Goal: Task Accomplishment & Management: Use online tool/utility

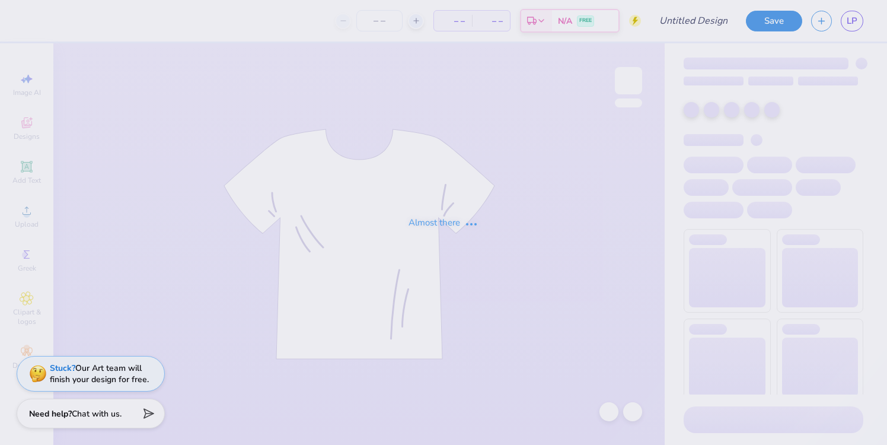
type input "Beta Fall 2025 Philo Shirt"
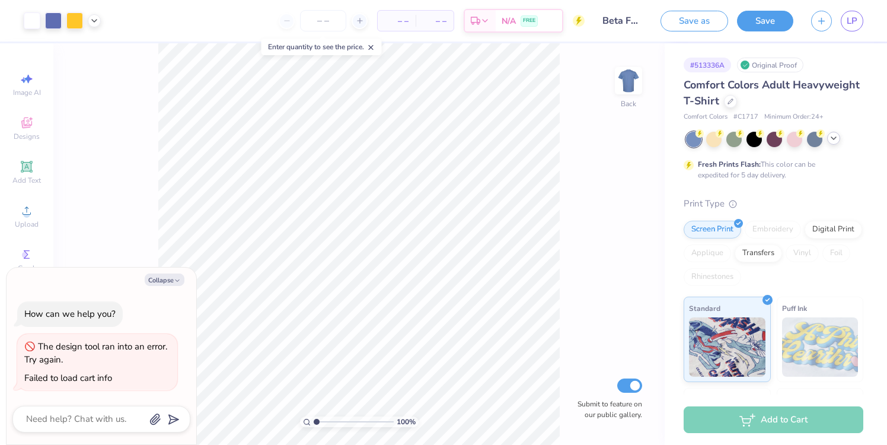
click at [834, 136] on icon at bounding box center [833, 137] width 9 height 9
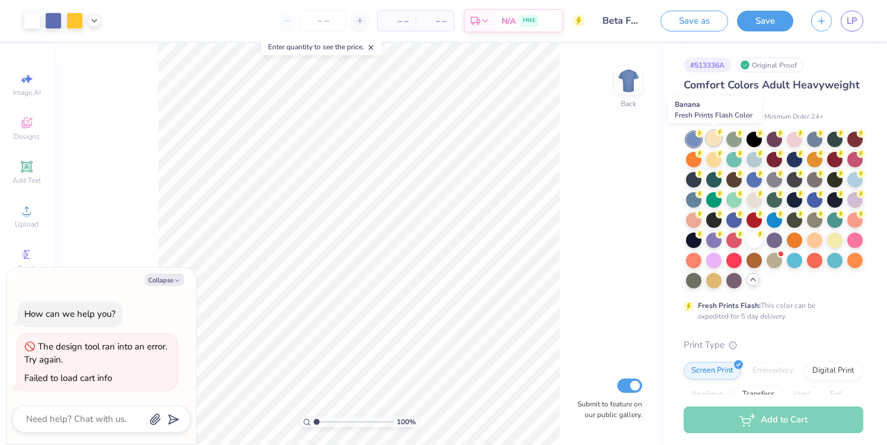
click at [711, 140] on div at bounding box center [713, 137] width 15 height 15
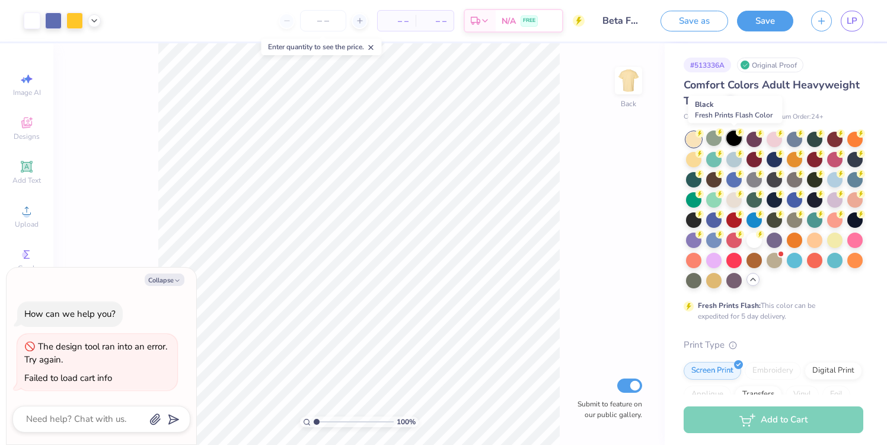
click at [731, 139] on div at bounding box center [733, 137] width 15 height 15
click at [756, 138] on div at bounding box center [753, 137] width 15 height 15
click at [771, 139] on div at bounding box center [773, 137] width 15 height 15
click at [792, 141] on div at bounding box center [794, 137] width 15 height 15
click at [798, 142] on div at bounding box center [794, 137] width 15 height 15
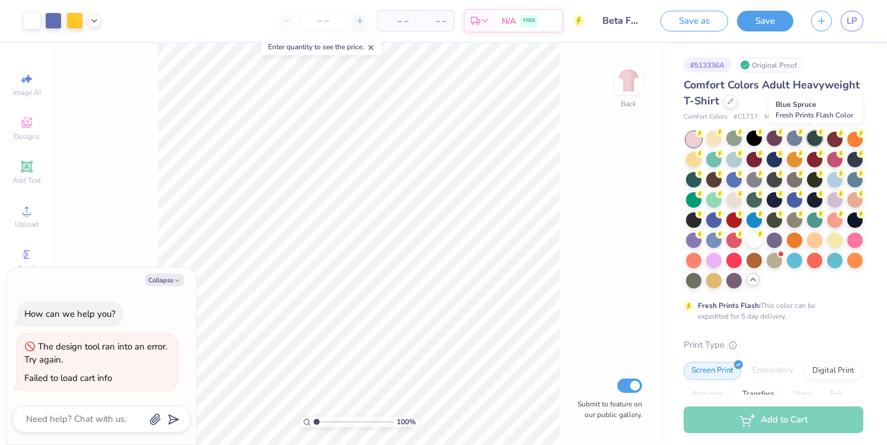
click at [817, 139] on div at bounding box center [814, 137] width 15 height 15
click at [832, 139] on div at bounding box center [834, 137] width 15 height 15
click at [856, 139] on div at bounding box center [854, 137] width 15 height 15
click at [693, 152] on div at bounding box center [693, 158] width 15 height 15
click at [710, 142] on div at bounding box center [713, 137] width 15 height 15
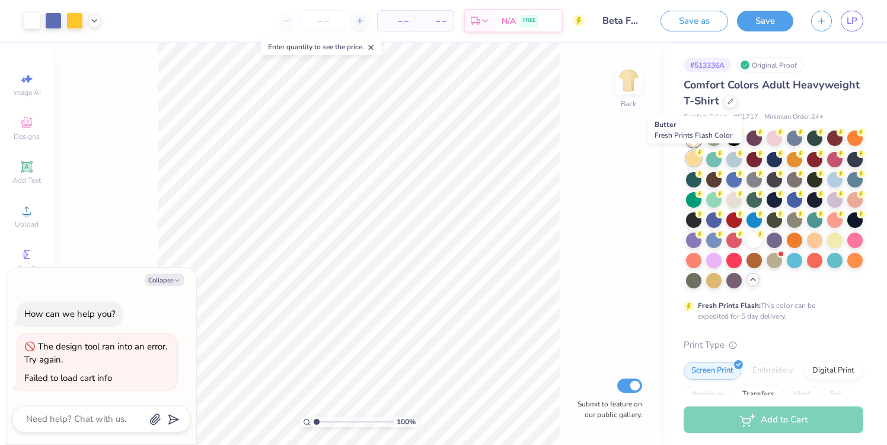
click at [694, 156] on div at bounding box center [693, 158] width 15 height 15
click at [715, 160] on div at bounding box center [713, 158] width 15 height 15
click at [730, 160] on div at bounding box center [733, 158] width 15 height 15
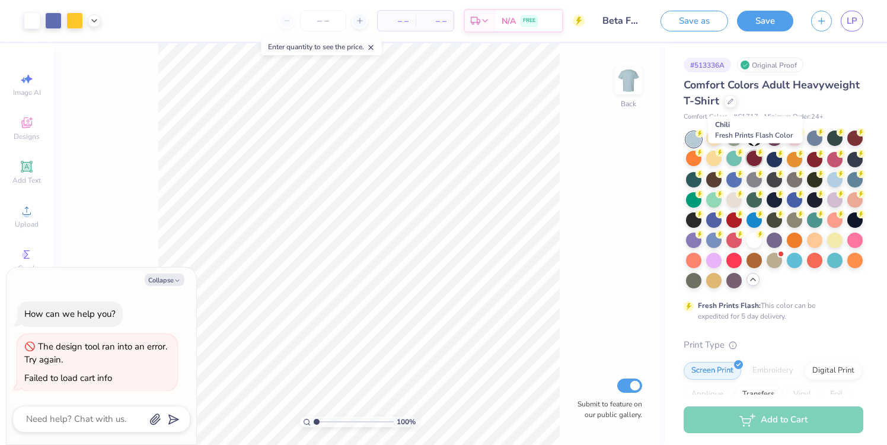
click at [704, 138] on circle at bounding box center [699, 133] width 8 height 8
click at [772, 157] on div at bounding box center [773, 158] width 15 height 15
click at [794, 160] on div at bounding box center [794, 158] width 15 height 15
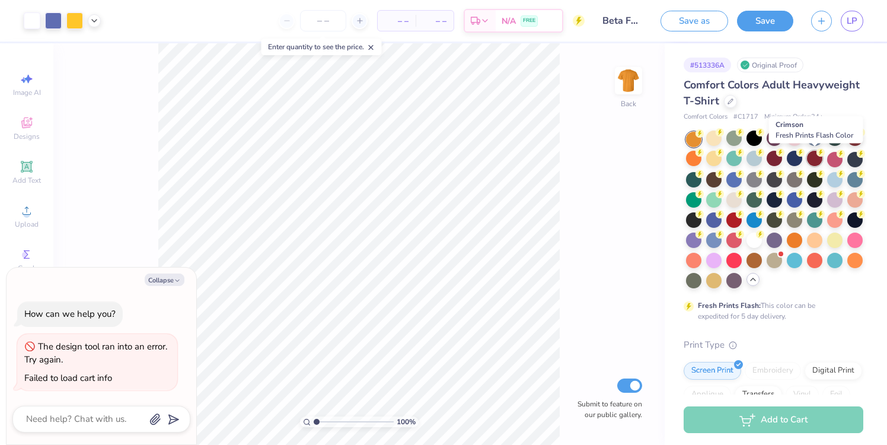
click at [818, 158] on div at bounding box center [814, 158] width 15 height 15
click at [836, 158] on div at bounding box center [834, 158] width 15 height 15
click at [852, 158] on div at bounding box center [854, 158] width 15 height 15
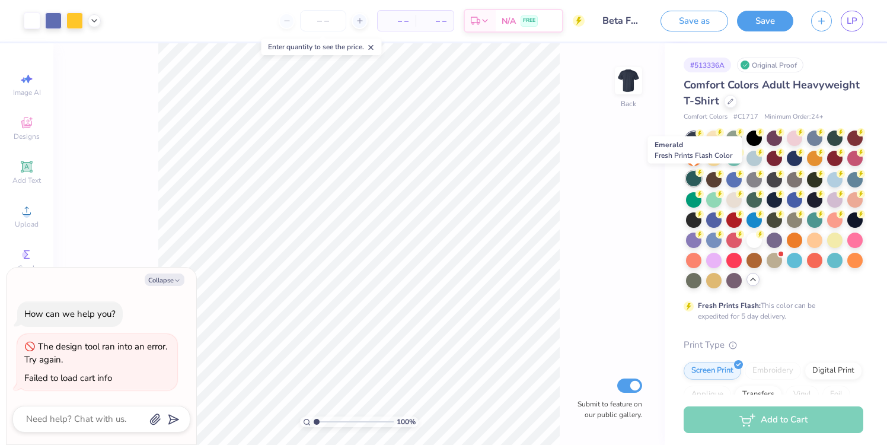
click at [694, 180] on div at bounding box center [693, 178] width 15 height 15
click at [714, 177] on div at bounding box center [713, 178] width 15 height 15
click at [736, 177] on div at bounding box center [733, 178] width 15 height 15
click at [733, 180] on div at bounding box center [733, 178] width 15 height 15
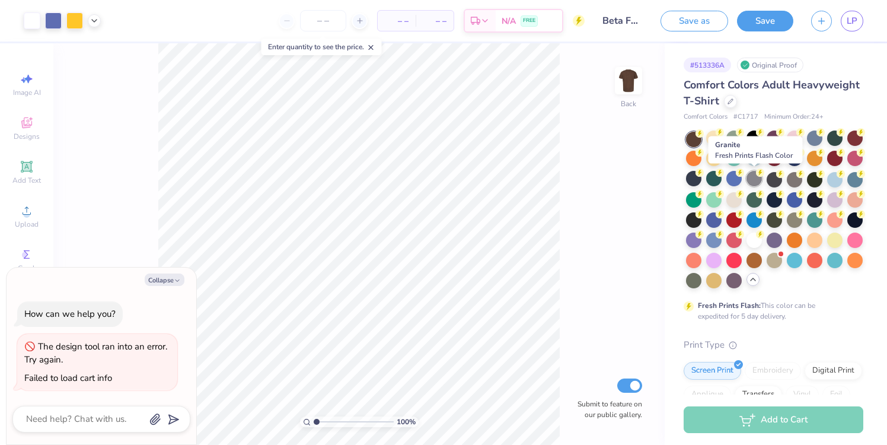
click at [757, 181] on div at bounding box center [753, 178] width 15 height 15
click at [772, 175] on div at bounding box center [773, 178] width 15 height 15
click at [797, 181] on div at bounding box center [794, 178] width 15 height 15
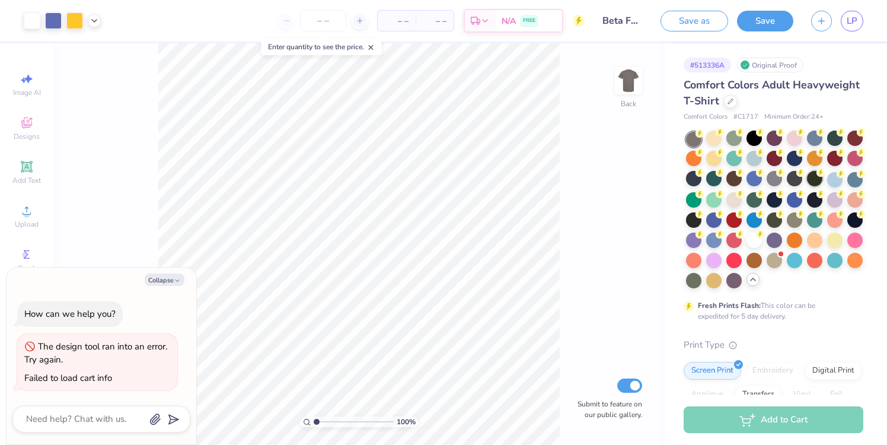
click at [818, 180] on div at bounding box center [814, 178] width 15 height 15
click at [832, 180] on div at bounding box center [834, 178] width 15 height 15
click at [852, 179] on div at bounding box center [854, 178] width 15 height 15
click at [851, 181] on div at bounding box center [854, 178] width 15 height 15
click at [695, 206] on div at bounding box center [693, 198] width 15 height 15
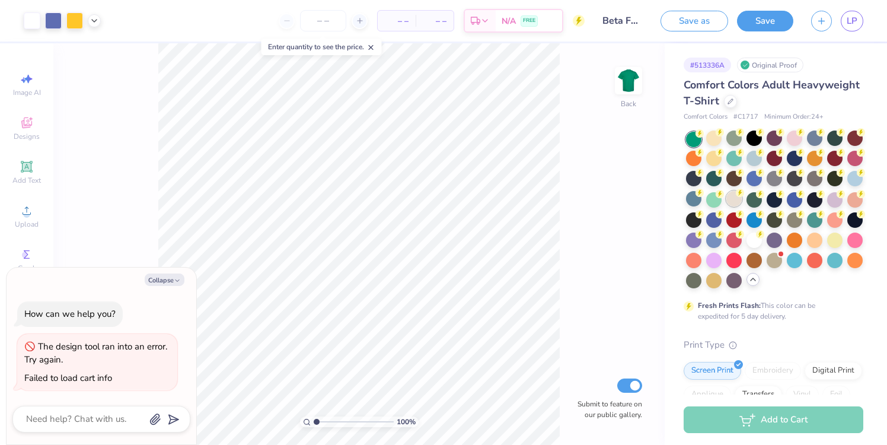
click at [727, 200] on div at bounding box center [733, 198] width 15 height 15
click at [740, 202] on div at bounding box center [733, 198] width 15 height 15
click at [756, 203] on div at bounding box center [753, 198] width 15 height 15
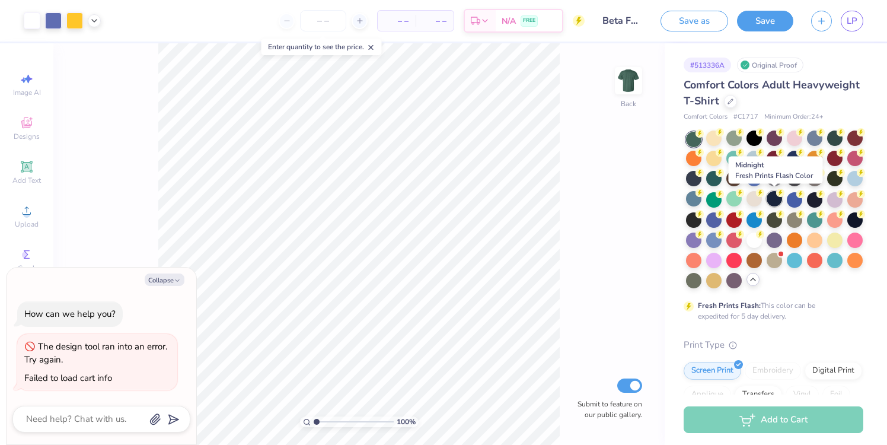
click at [773, 203] on div at bounding box center [773, 198] width 15 height 15
click at [791, 199] on div at bounding box center [794, 198] width 15 height 15
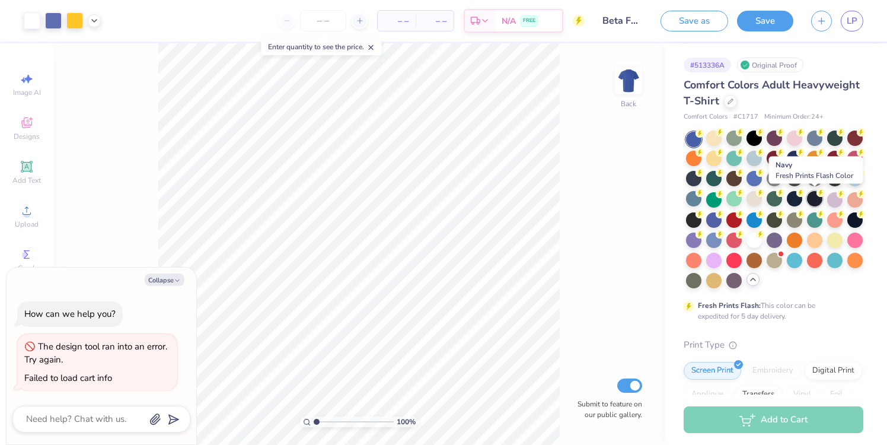
click at [812, 201] on div at bounding box center [814, 198] width 15 height 15
click at [835, 197] on div at bounding box center [834, 198] width 15 height 15
click at [856, 199] on div at bounding box center [854, 198] width 15 height 15
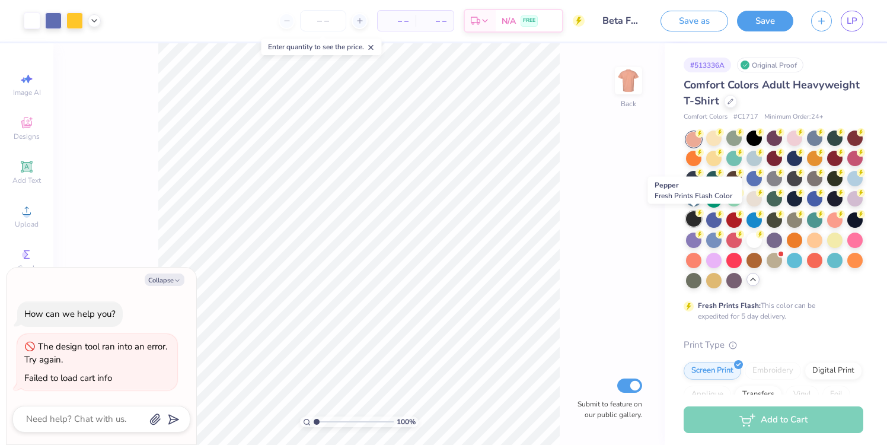
click at [692, 220] on div at bounding box center [693, 218] width 15 height 15
click at [717, 222] on div at bounding box center [713, 218] width 15 height 15
click at [719, 219] on div at bounding box center [713, 218] width 15 height 15
click at [729, 219] on div at bounding box center [733, 218] width 15 height 15
click at [750, 220] on div at bounding box center [753, 218] width 15 height 15
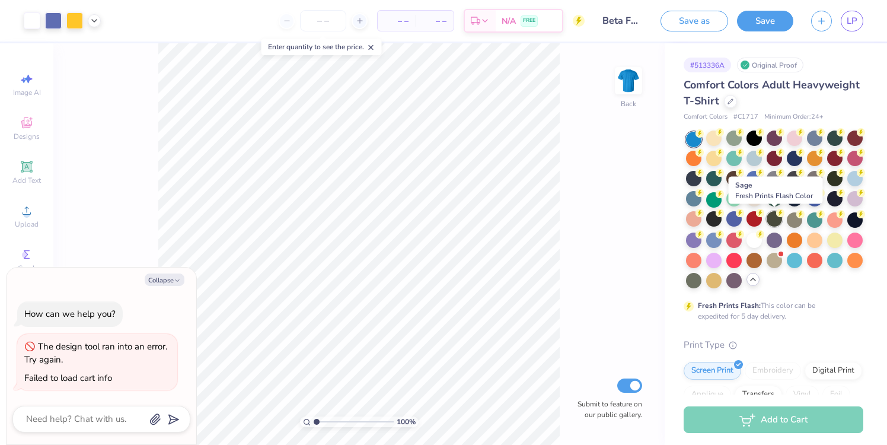
click at [776, 222] on div at bounding box center [773, 218] width 15 height 15
click at [792, 220] on div at bounding box center [794, 218] width 15 height 15
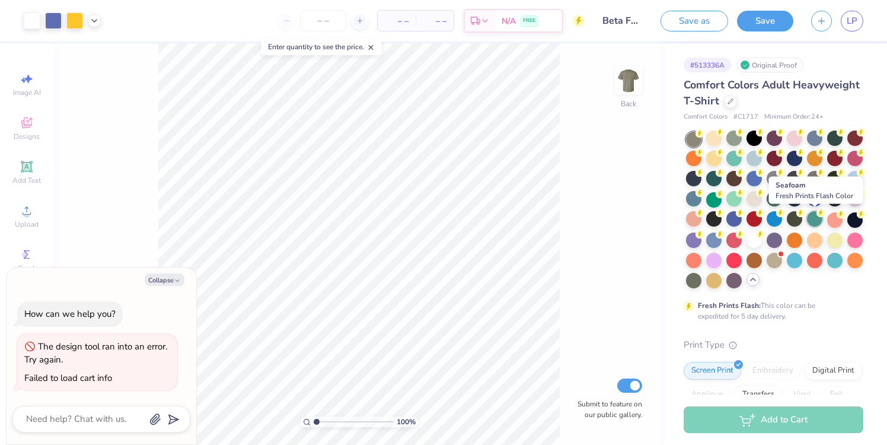
click at [811, 218] on div at bounding box center [814, 218] width 15 height 15
click at [835, 218] on div at bounding box center [834, 218] width 15 height 15
click at [856, 218] on div at bounding box center [854, 218] width 15 height 15
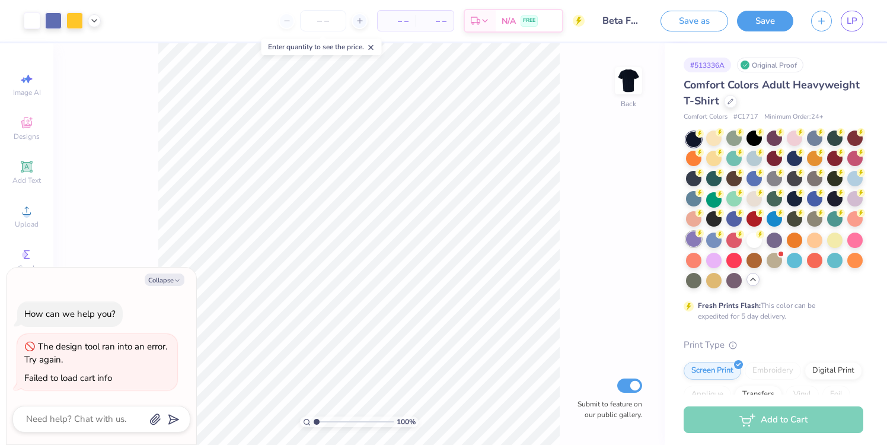
click at [698, 138] on circle at bounding box center [699, 133] width 8 height 8
click at [708, 237] on div at bounding box center [713, 238] width 15 height 15
click at [733, 238] on div at bounding box center [733, 238] width 15 height 15
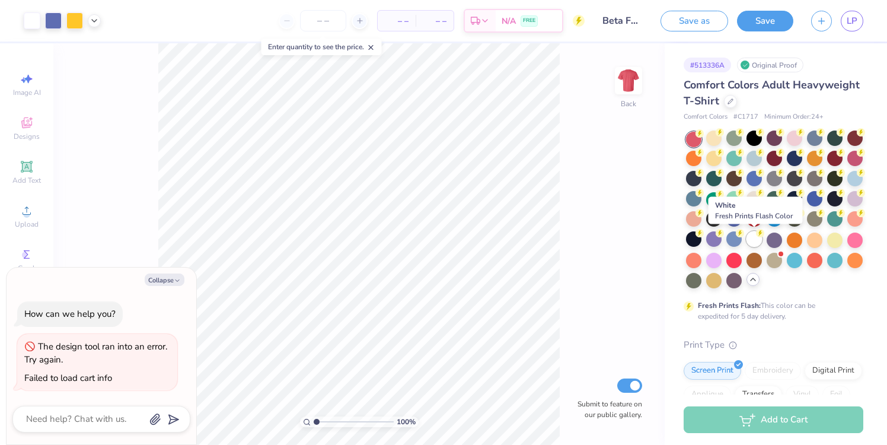
click at [752, 235] on div at bounding box center [753, 238] width 15 height 15
click at [772, 238] on div at bounding box center [773, 238] width 15 height 15
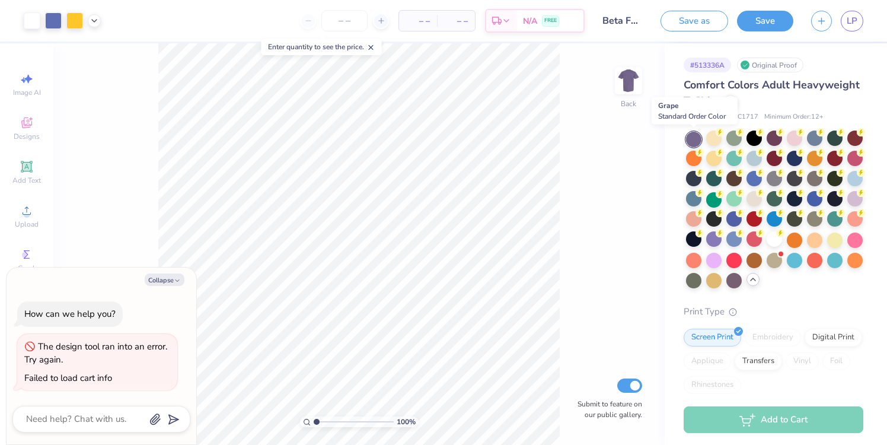
click at [689, 136] on div at bounding box center [693, 139] width 15 height 15
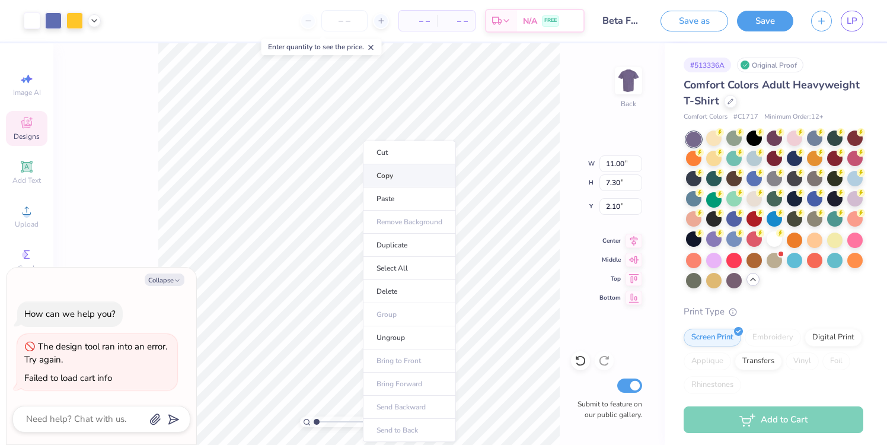
click at [382, 179] on li "Copy" at bounding box center [409, 175] width 93 height 23
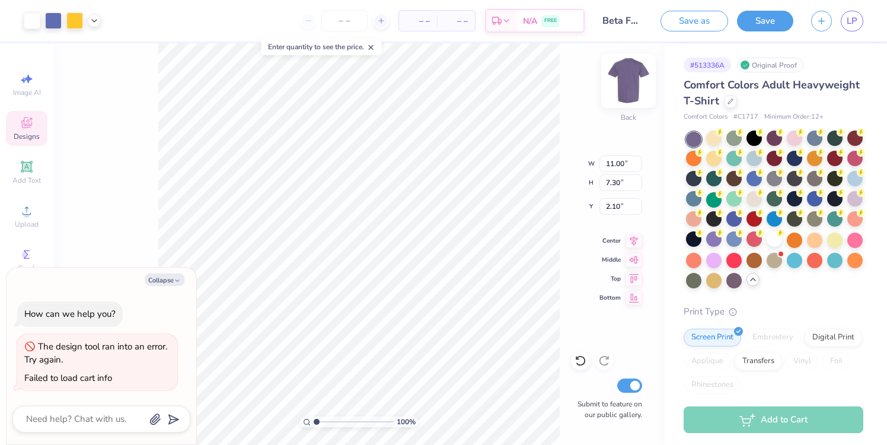
click at [641, 75] on img at bounding box center [628, 80] width 47 height 47
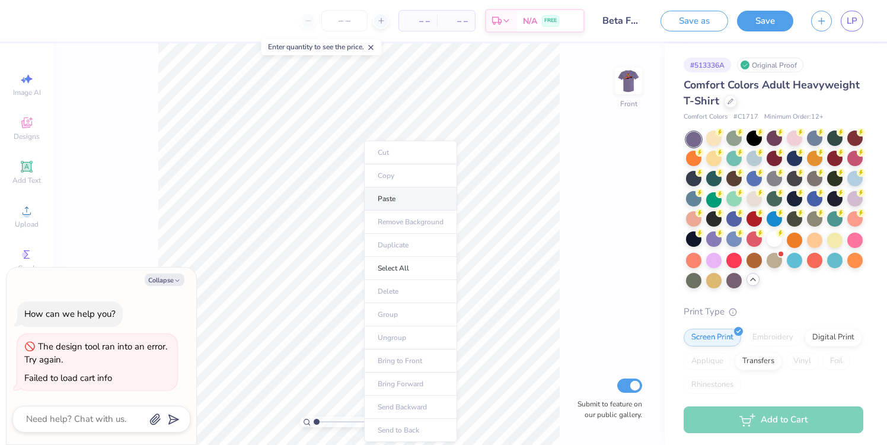
click at [382, 189] on li "Paste" at bounding box center [410, 198] width 93 height 23
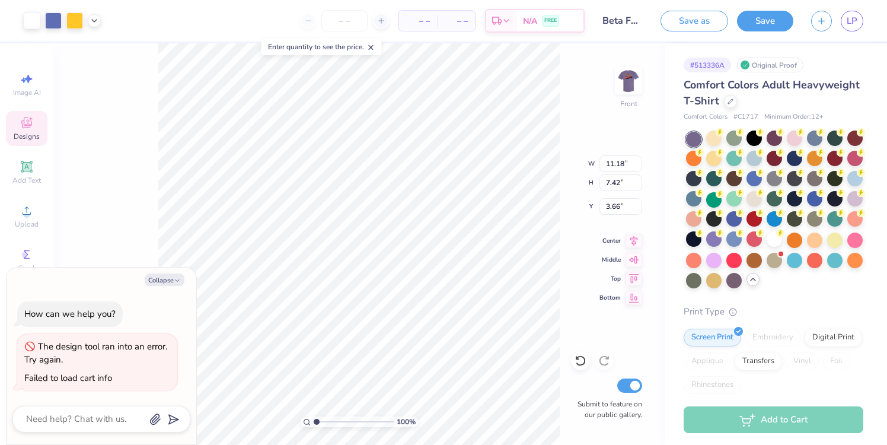
type textarea "x"
type input "3.00"
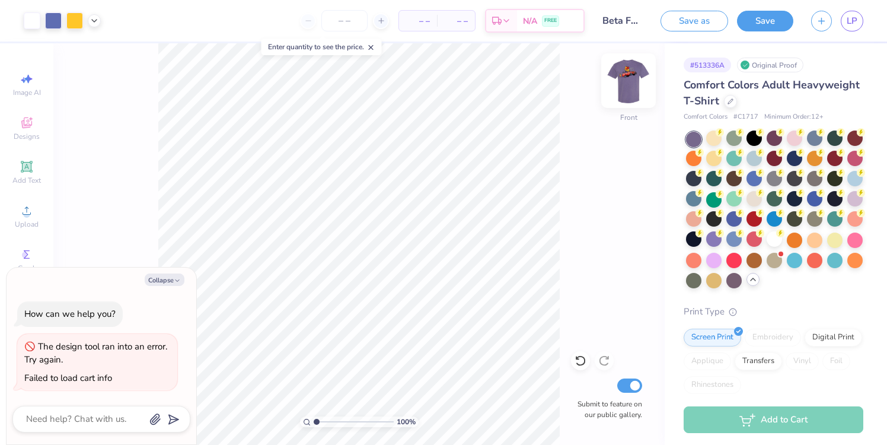
click at [631, 87] on img at bounding box center [628, 80] width 47 height 47
click at [154, 280] on button "Collapse" at bounding box center [165, 279] width 40 height 12
type textarea "x"
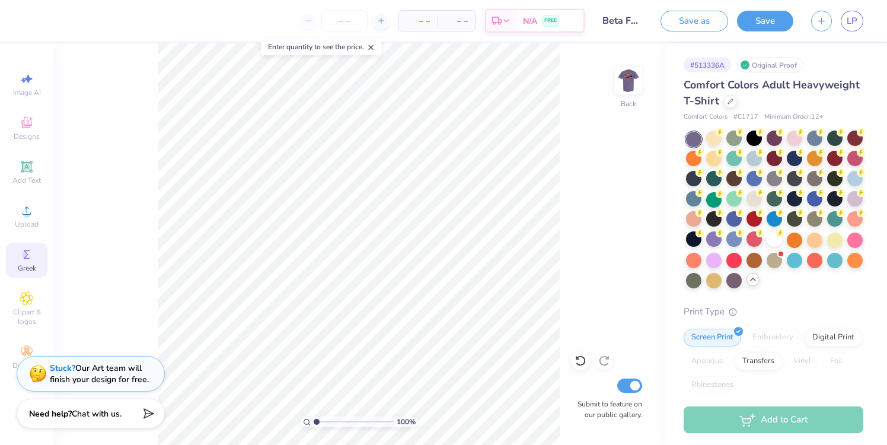
click at [35, 265] on span "Greek" at bounding box center [27, 267] width 18 height 9
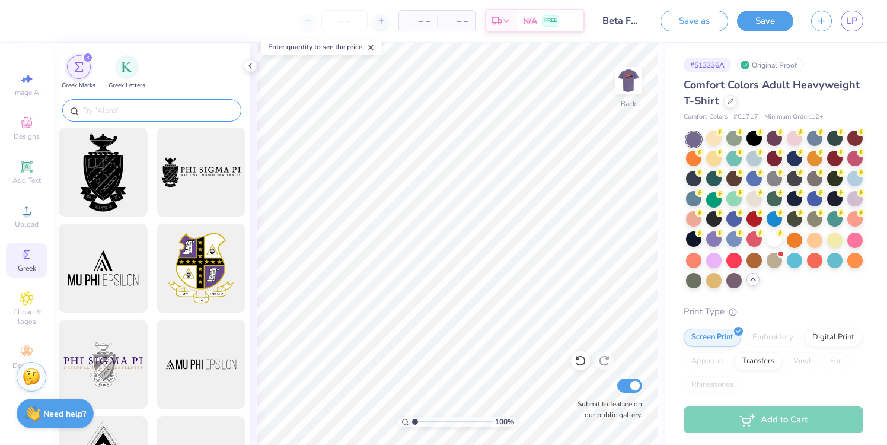
click at [131, 111] on input "text" at bounding box center [158, 110] width 152 height 12
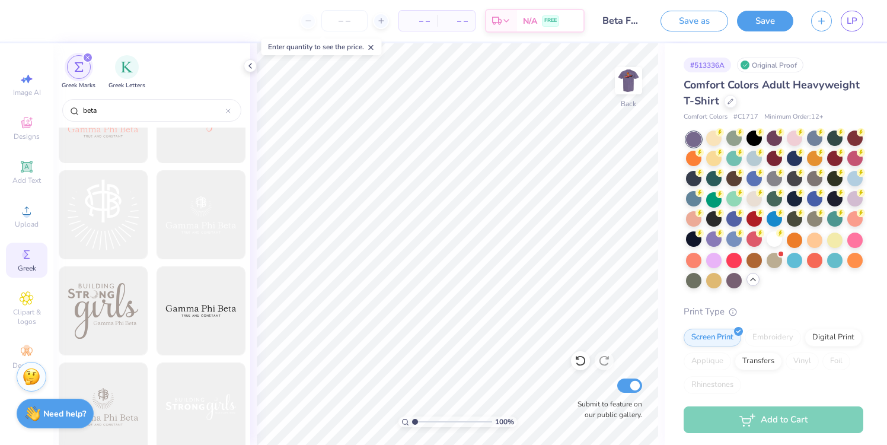
scroll to position [1590, 0]
click at [109, 109] on input "beta" at bounding box center [154, 110] width 144 height 12
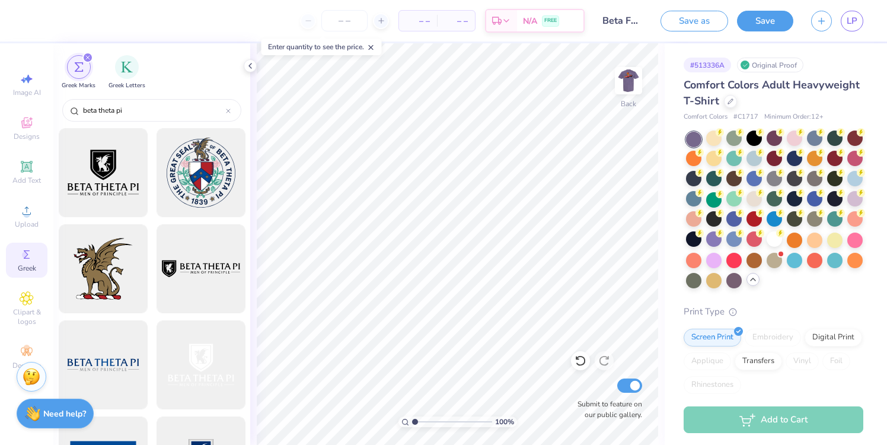
scroll to position [0, 0]
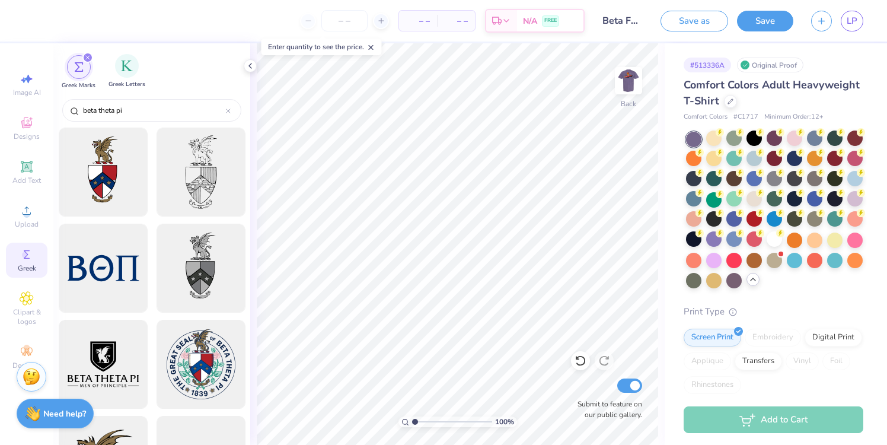
type input "beta theta pi"
click at [114, 69] on div "Greek Letters" at bounding box center [126, 71] width 37 height 35
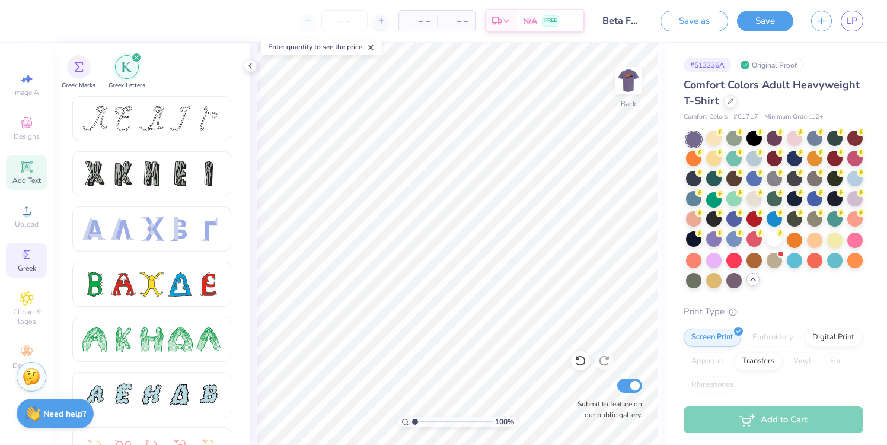
click at [20, 164] on icon at bounding box center [27, 166] width 14 height 14
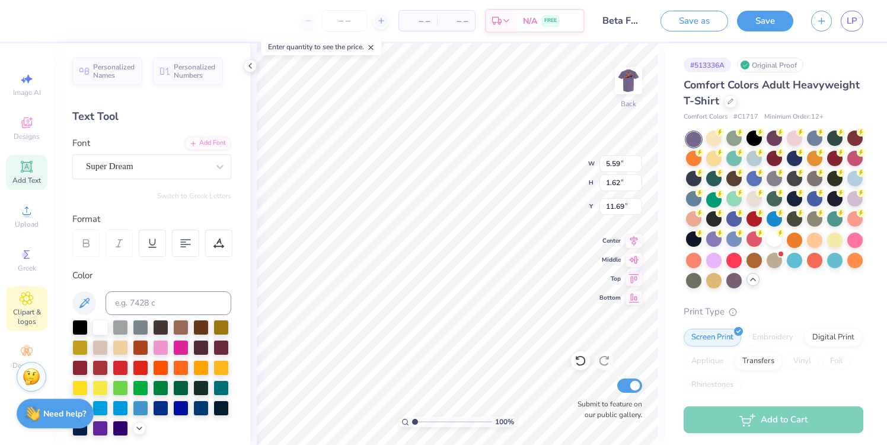
click at [30, 301] on icon at bounding box center [27, 298] width 14 height 14
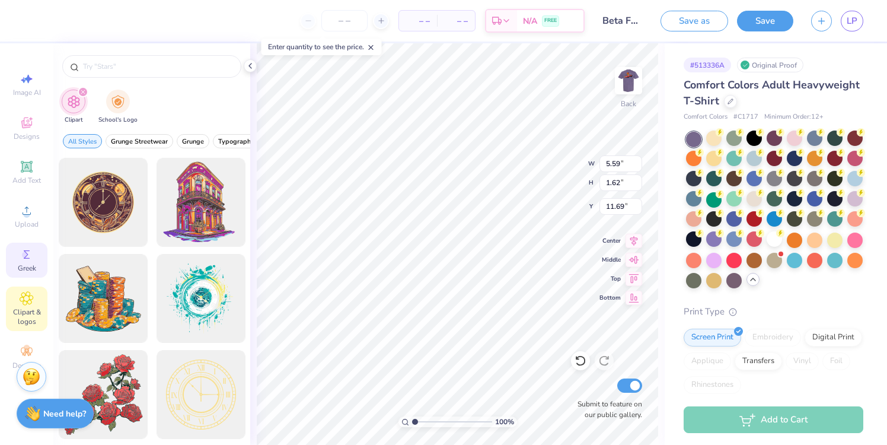
click at [21, 258] on icon at bounding box center [27, 254] width 14 height 14
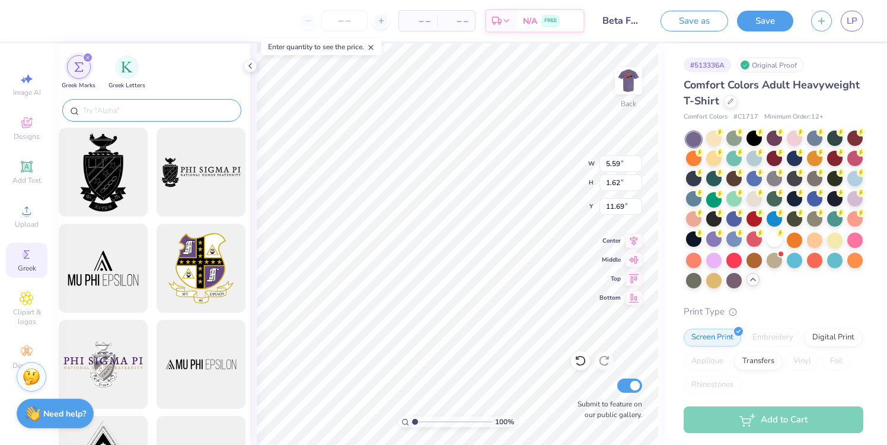
click at [92, 111] on input "text" at bounding box center [158, 110] width 152 height 12
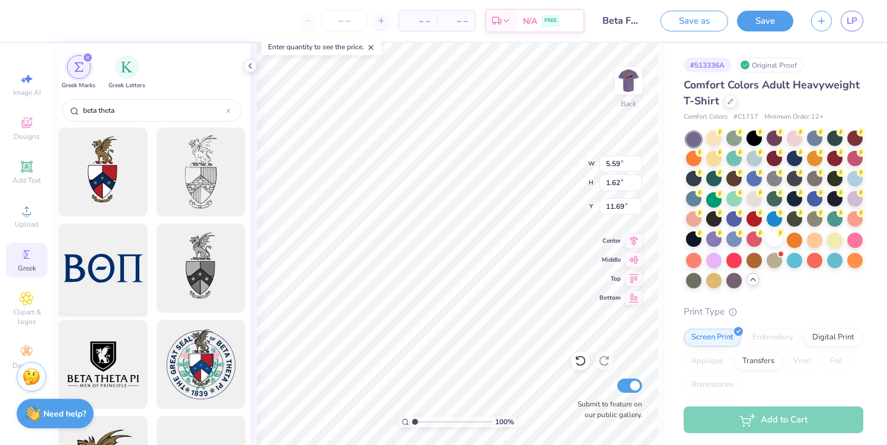
type input "beta theta"
click at [111, 247] on div at bounding box center [103, 268] width 98 height 98
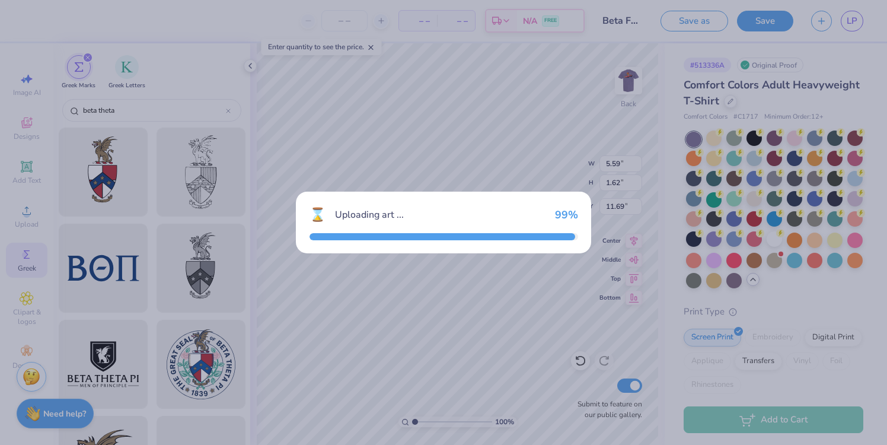
type input "14.17"
type input "5.20"
type input "3.00"
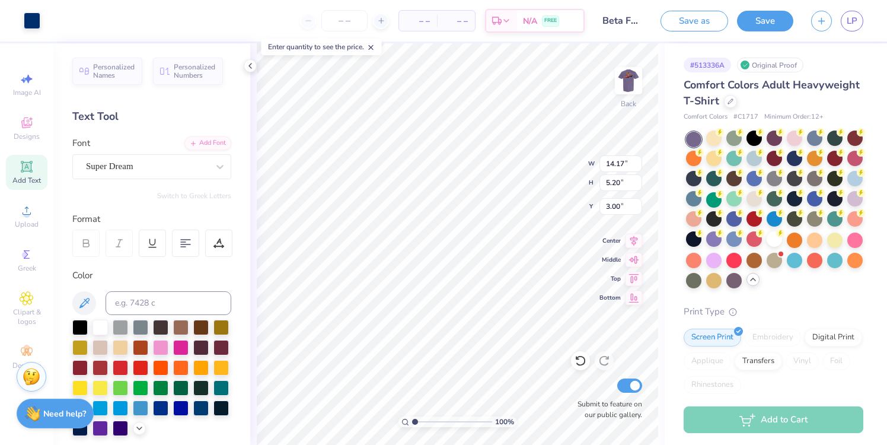
type input "7.04"
type input "2.58"
type input "3.00"
click at [23, 344] on div "Decorate" at bounding box center [26, 357] width 41 height 35
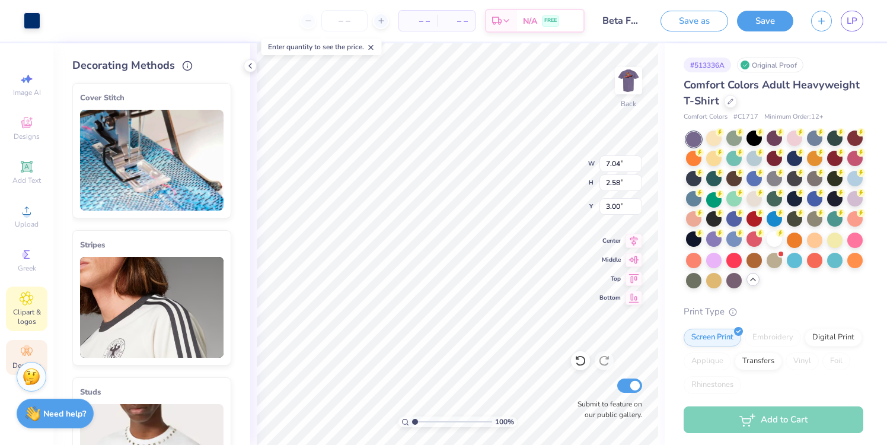
click at [27, 317] on span "Clipart & logos" at bounding box center [26, 316] width 41 height 19
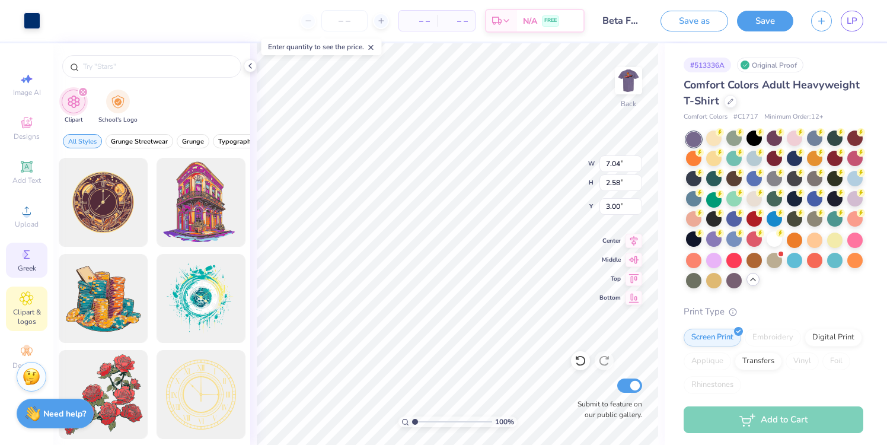
click at [32, 258] on icon at bounding box center [27, 254] width 14 height 14
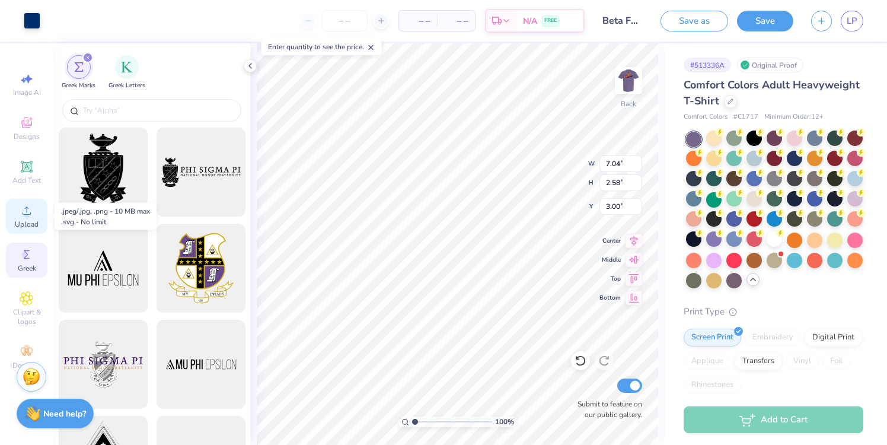
click at [19, 219] on div "Upload" at bounding box center [26, 216] width 41 height 35
click at [40, 167] on div "Add Text" at bounding box center [26, 172] width 41 height 35
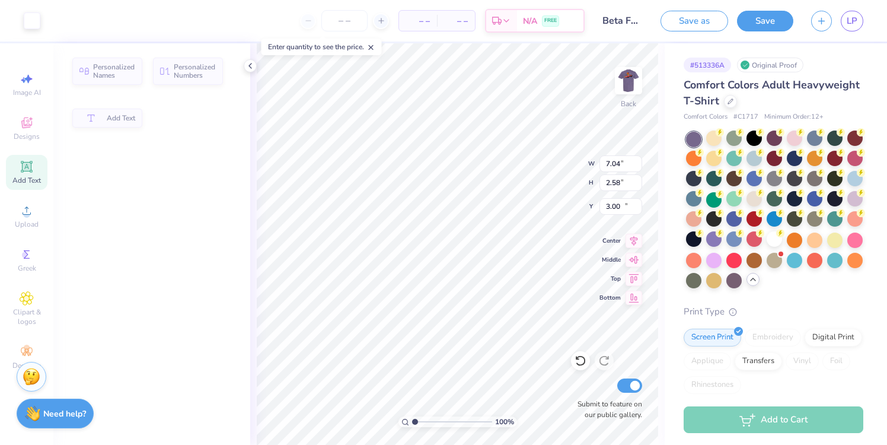
type input "5.59"
type input "1.62"
type input "11.69"
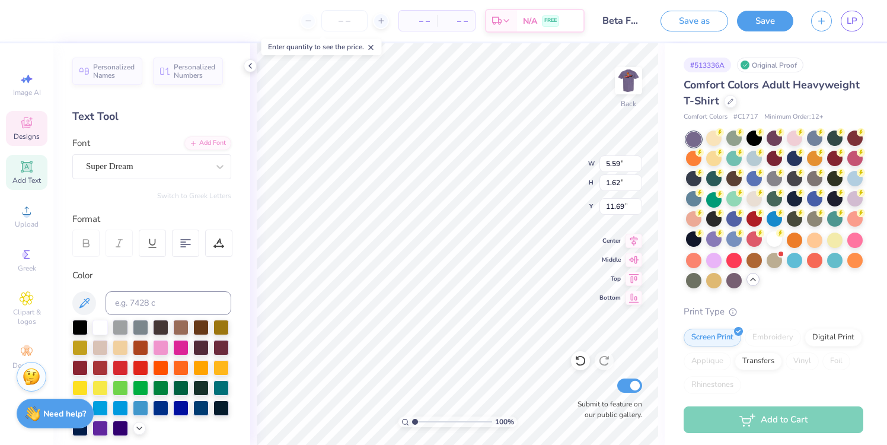
click at [25, 126] on icon at bounding box center [26, 124] width 9 height 8
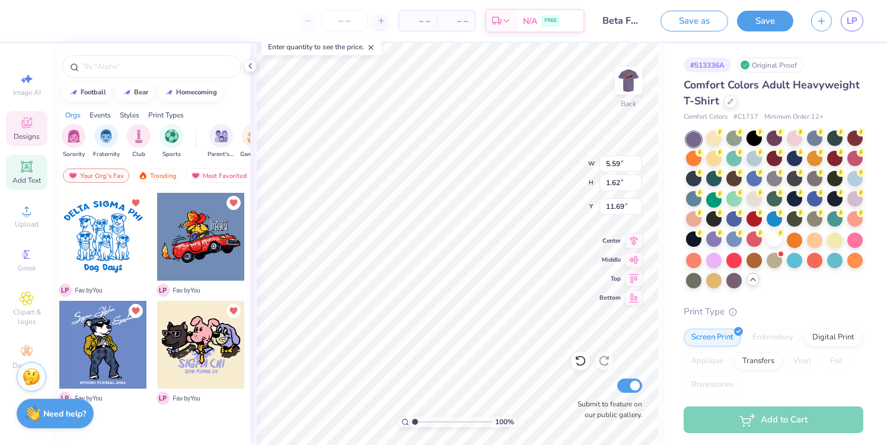
click at [19, 175] on div "Add Text" at bounding box center [26, 172] width 41 height 35
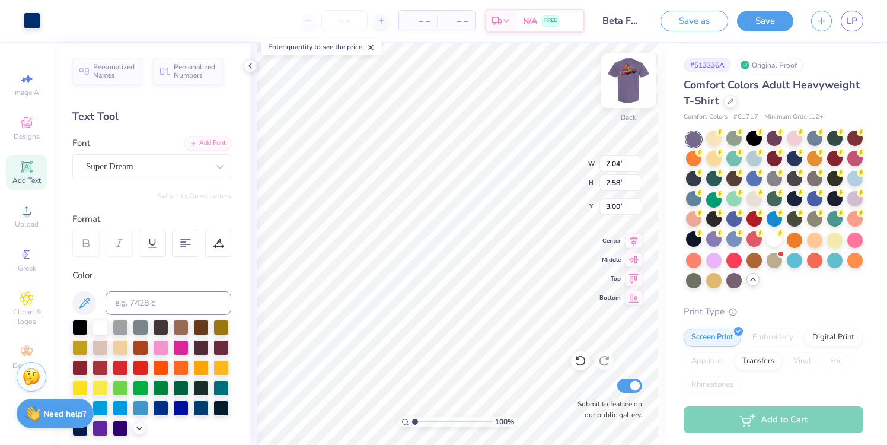
click at [637, 79] on img at bounding box center [628, 80] width 47 height 47
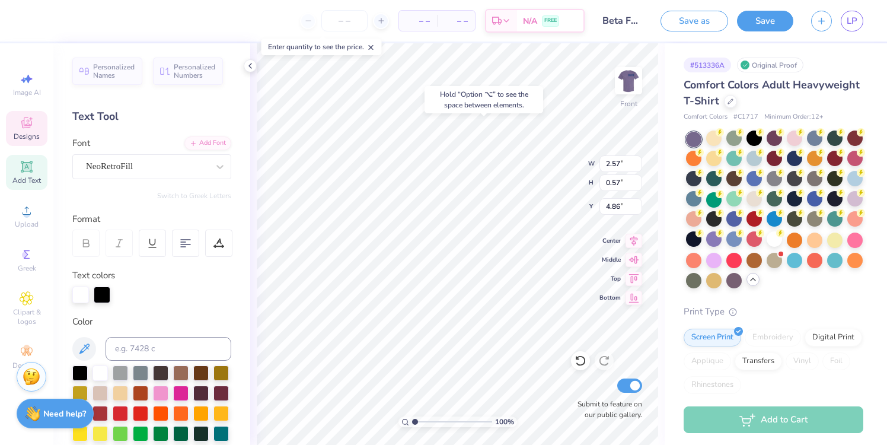
type input "0.62"
type input "4.04"
type input "1.23"
type textarea "x"
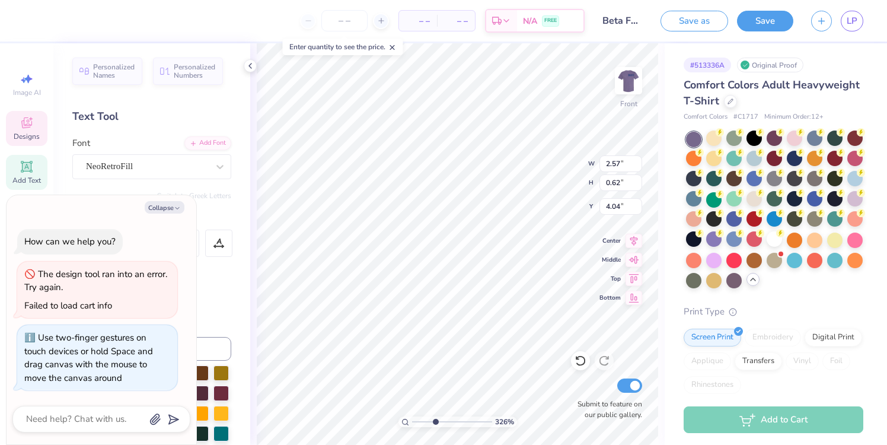
drag, startPoint x: 416, startPoint y: 417, endPoint x: 435, endPoint y: 418, distance: 19.0
type input "3.62"
click at [435, 418] on input "range" at bounding box center [452, 421] width 80 height 11
type textarea "x"
type input "4.77"
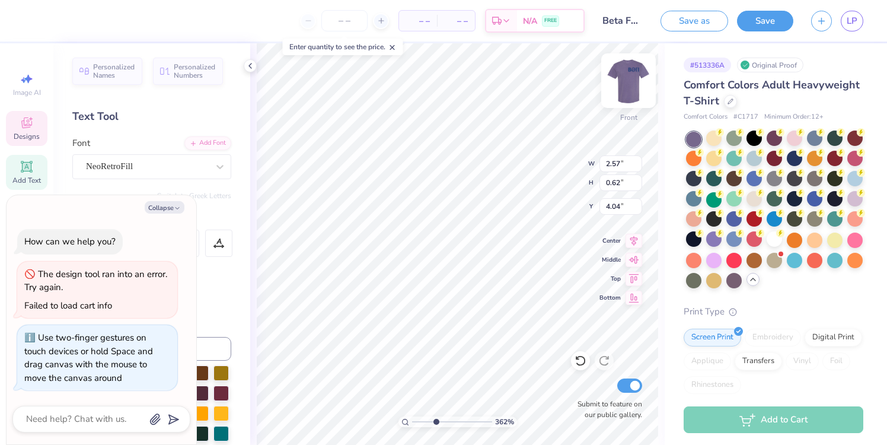
click at [631, 81] on img at bounding box center [628, 80] width 47 height 47
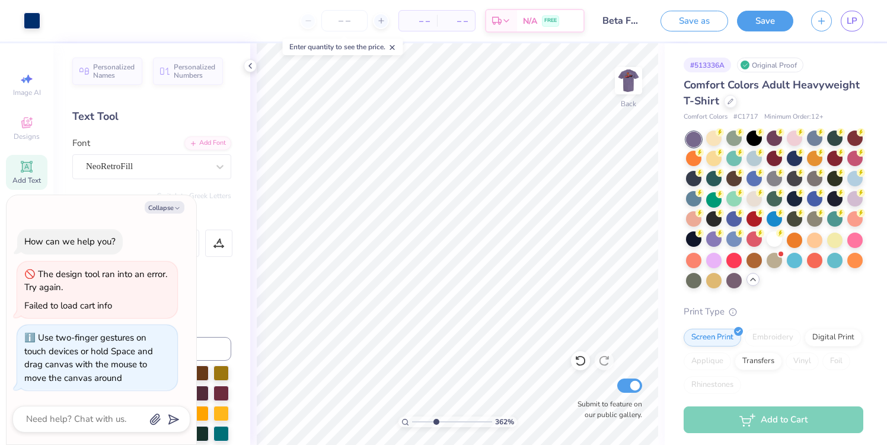
click at [631, 82] on img at bounding box center [628, 81] width 24 height 24
click at [629, 67] on img at bounding box center [628, 80] width 47 height 47
type textarea "x"
drag, startPoint x: 434, startPoint y: 420, endPoint x: 360, endPoint y: 418, distance: 74.7
type input "1"
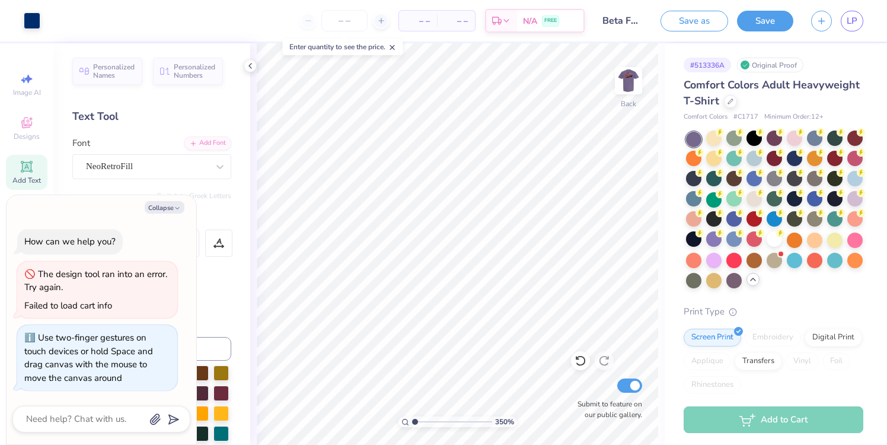
click at [412, 418] on input "range" at bounding box center [452, 421] width 80 height 11
click at [166, 209] on button "Collapse" at bounding box center [165, 207] width 40 height 12
type textarea "x"
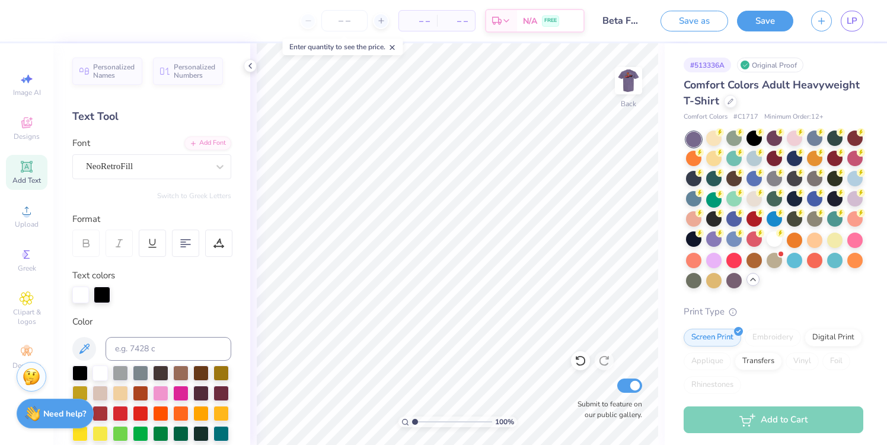
click at [16, 172] on div "Add Text" at bounding box center [26, 172] width 41 height 35
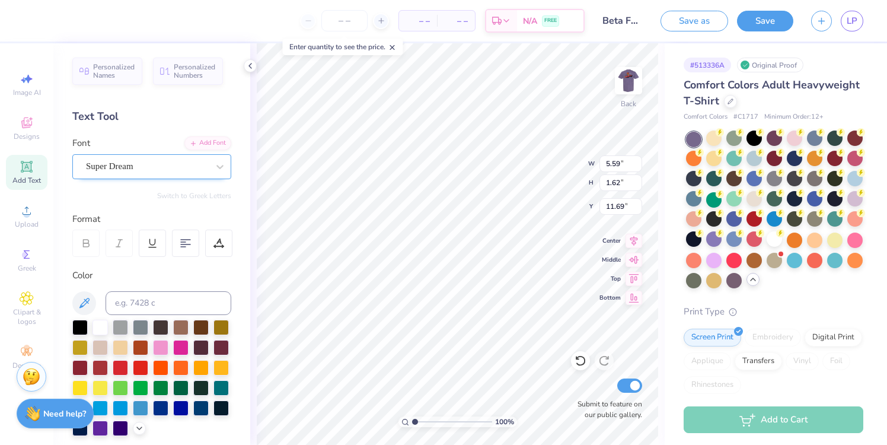
type input "11.00"
type input "7.30"
type input "2.10"
click at [393, 46] on line at bounding box center [392, 48] width 4 height 4
click at [24, 174] on div "Add Text" at bounding box center [26, 172] width 41 height 35
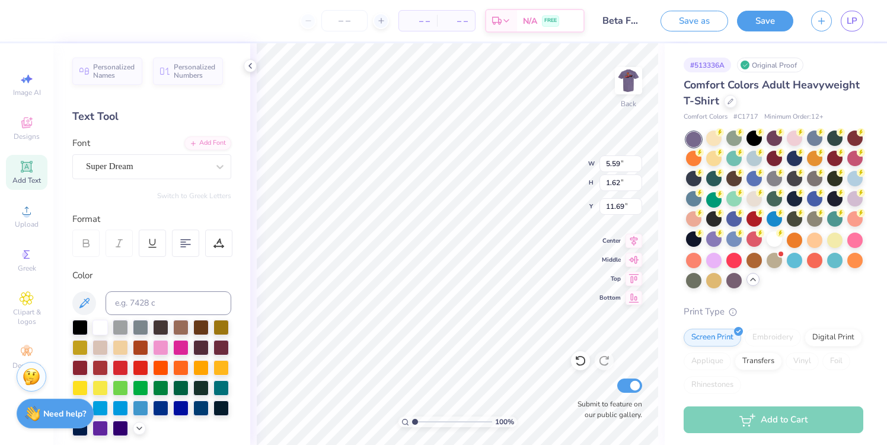
type textarea "T"
paste textarea
click at [171, 169] on div "Super Dream" at bounding box center [147, 166] width 124 height 18
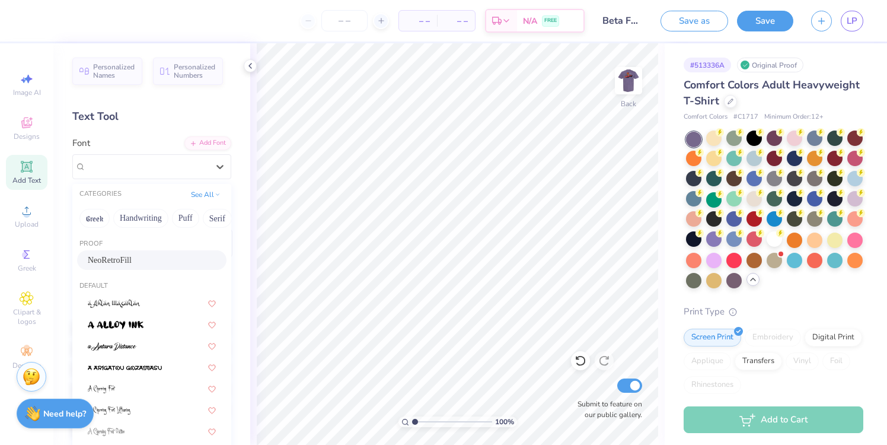
click at [132, 254] on span "NeoRetroFill" at bounding box center [110, 260] width 44 height 12
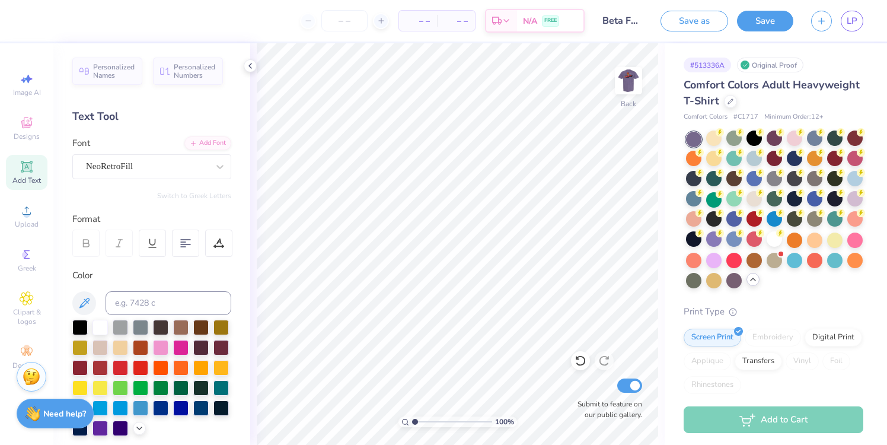
click at [29, 172] on icon at bounding box center [27, 166] width 14 height 14
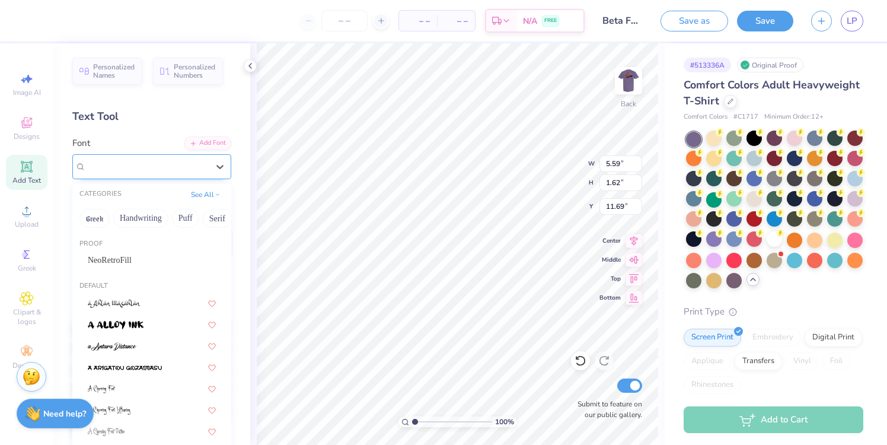
click at [166, 171] on div "Super Dream" at bounding box center [147, 166] width 124 height 18
click at [136, 250] on div "Proof NeoRetroFill" at bounding box center [151, 255] width 159 height 43
click at [132, 258] on span "NeoRetroFill" at bounding box center [110, 260] width 44 height 12
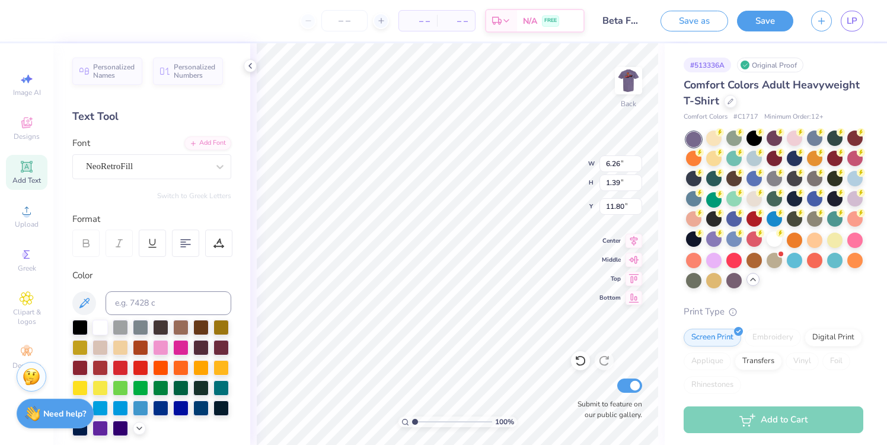
type input "6.26"
type input "1.39"
type input "11.80"
type textarea "B"
type textarea "F"
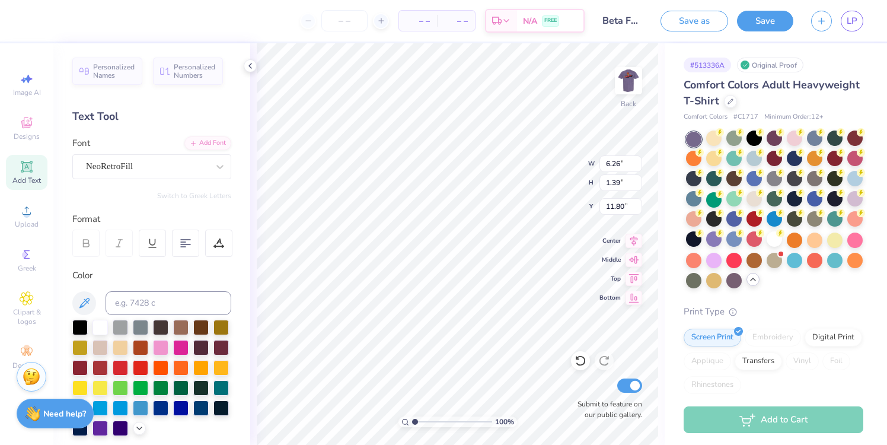
scroll to position [0, 2]
type textarea "Beta Theta Pi"
click at [815, 200] on div at bounding box center [814, 198] width 15 height 15
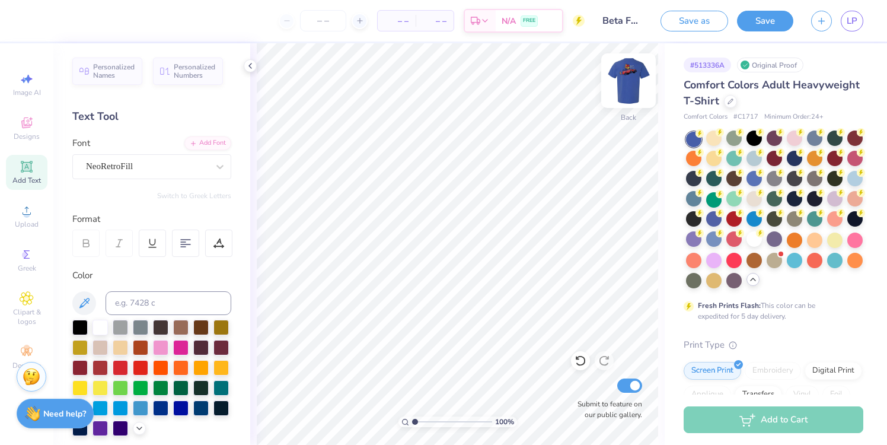
click at [632, 76] on img at bounding box center [628, 80] width 47 height 47
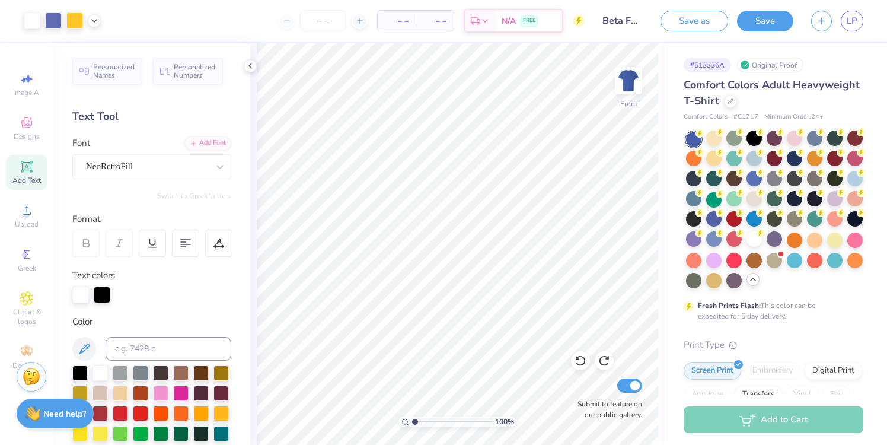
click at [25, 171] on icon at bounding box center [27, 166] width 14 height 14
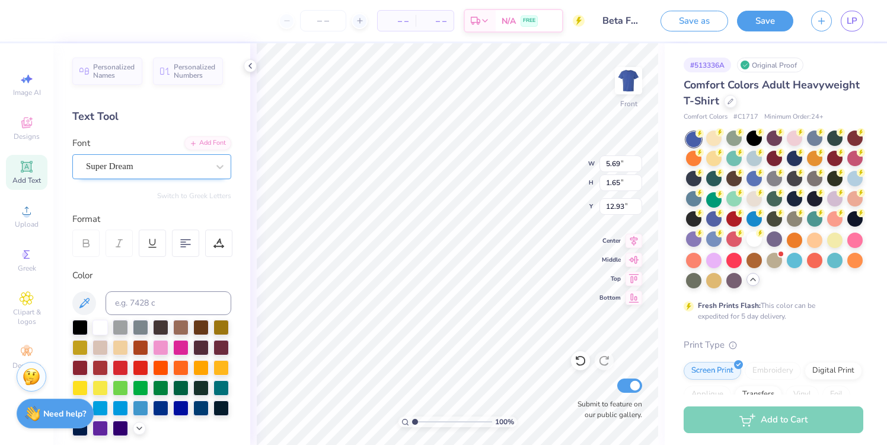
click at [112, 160] on div "Super Dream" at bounding box center [147, 166] width 124 height 18
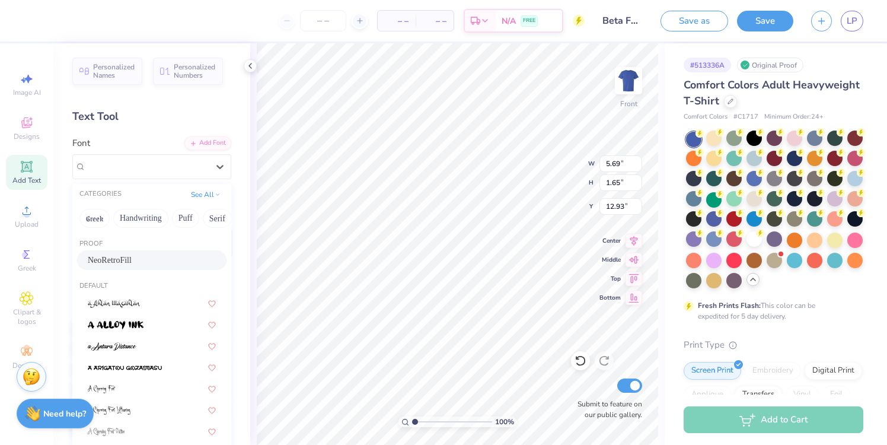
click at [132, 266] on span "NeoRetroFill" at bounding box center [110, 260] width 44 height 12
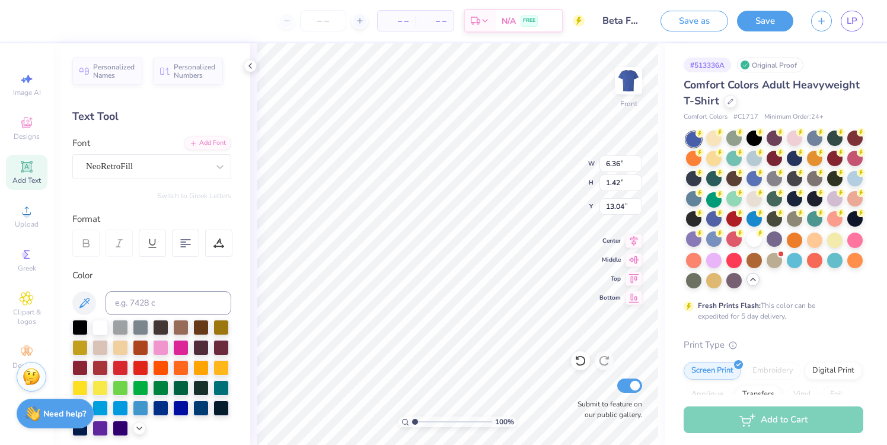
type input "6.36"
type input "1.42"
type input "13.04"
type textarea "BIG DOG RANCH"
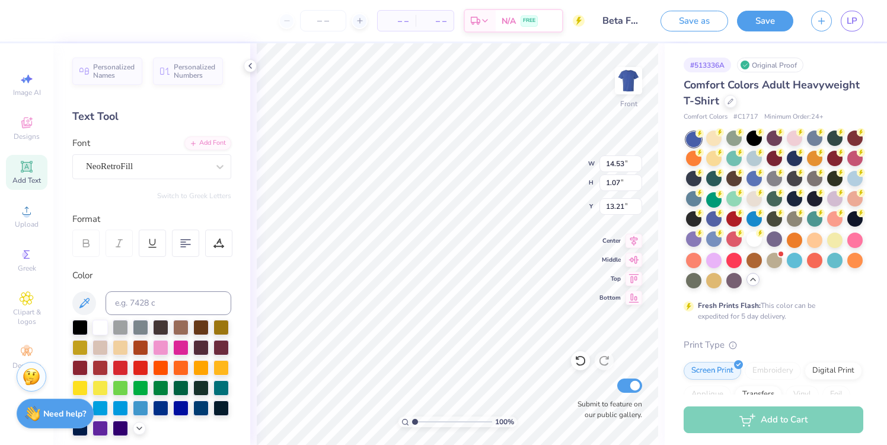
type input "7.27"
type input "0.54"
type input "10.77"
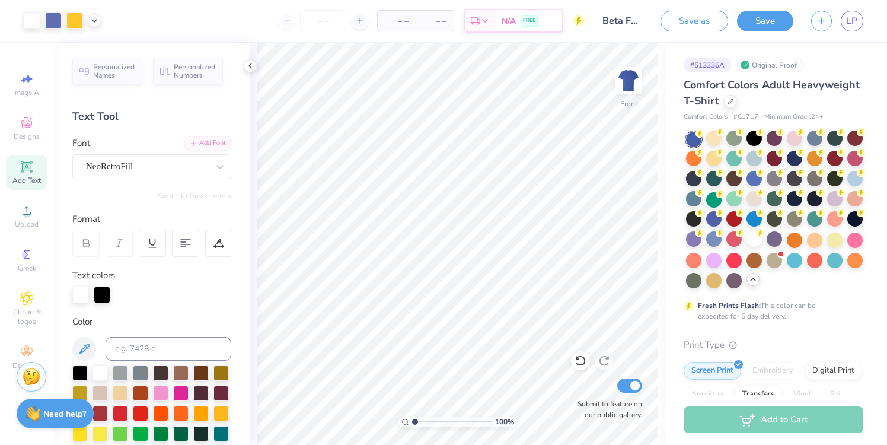
click at [34, 172] on div "Add Text" at bounding box center [26, 172] width 41 height 35
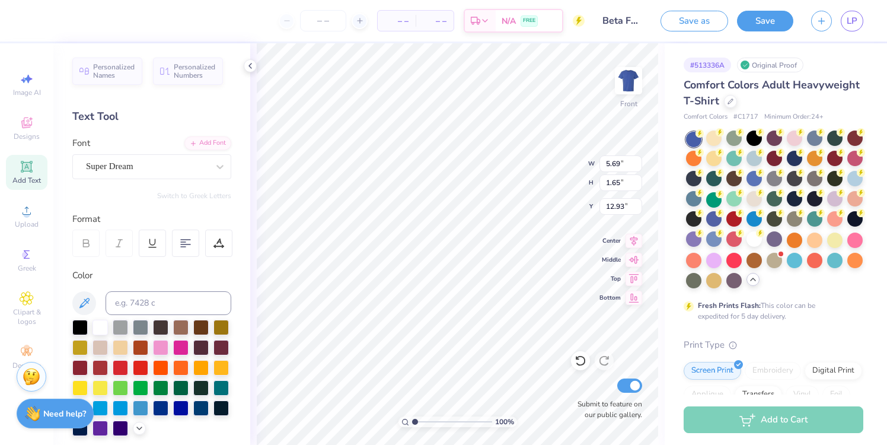
type textarea "B"
click at [181, 164] on div "Super Dream" at bounding box center [147, 166] width 124 height 18
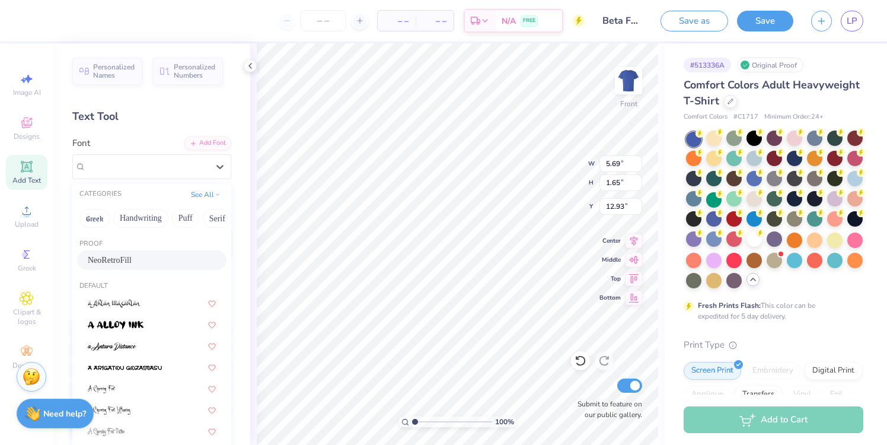
click at [129, 261] on span "NeoRetroFill" at bounding box center [110, 260] width 44 height 12
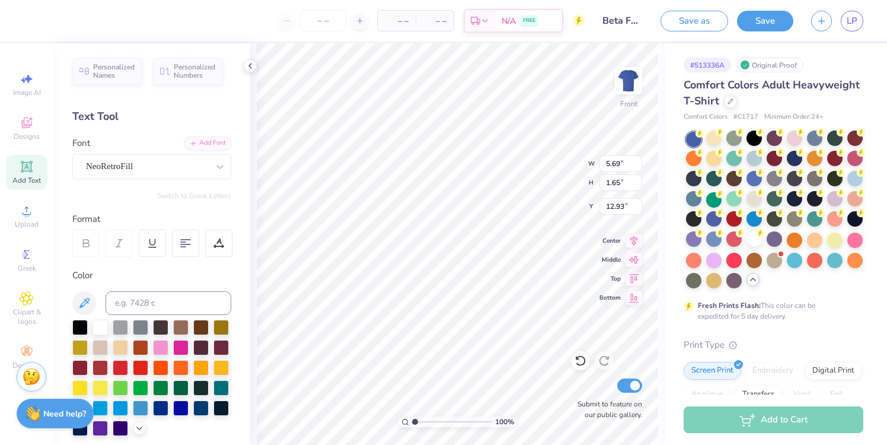
scroll to position [2, 1]
type textarea "Big Dog Ranch"
click at [179, 244] on div at bounding box center [185, 242] width 27 height 27
click at [180, 244] on icon at bounding box center [185, 243] width 11 height 11
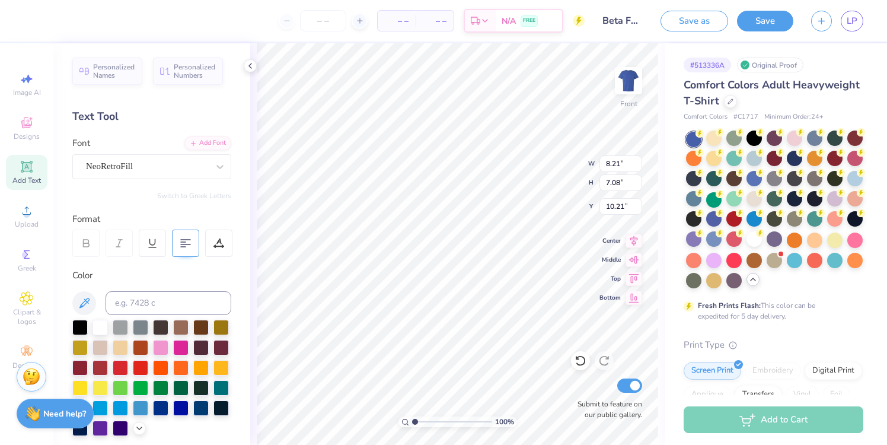
type input "4.02"
type input "3.47"
type input "3.00"
type input "2.90"
type input "2.50"
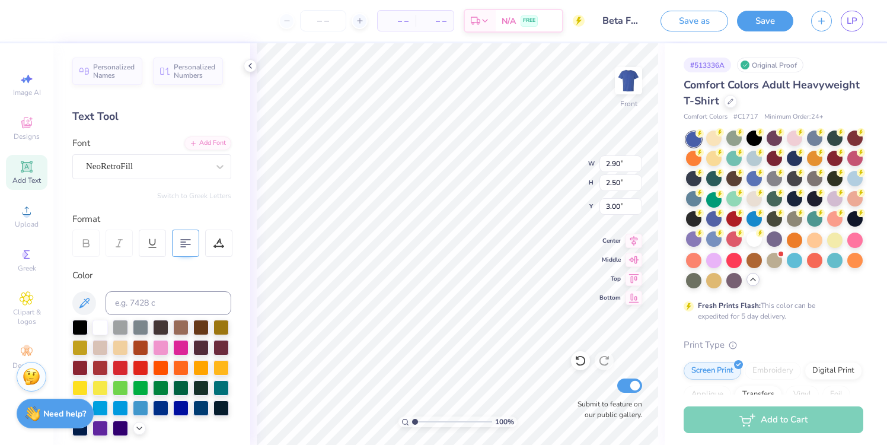
type input "3.57"
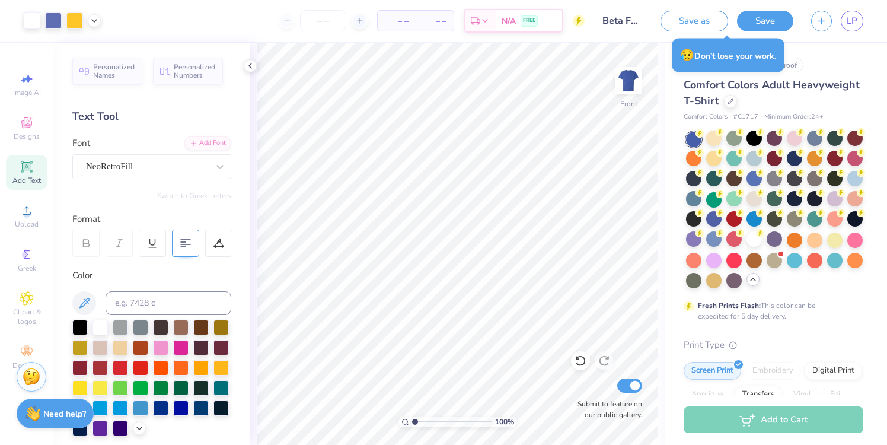
click at [756, 15] on button "Save" at bounding box center [765, 21] width 56 height 21
